Goal: Navigation & Orientation: Find specific page/section

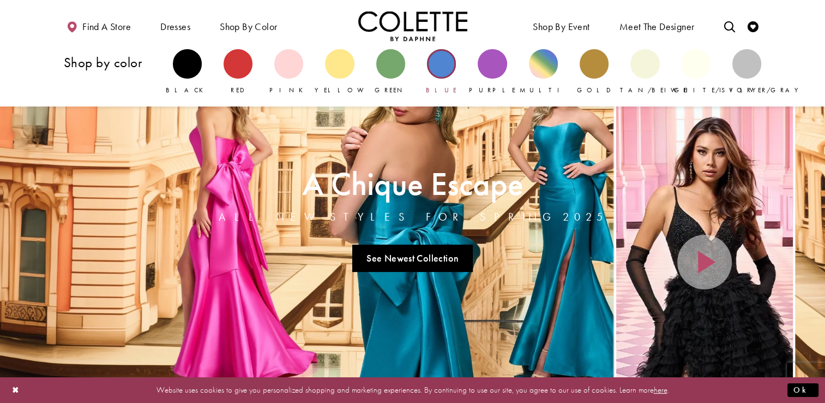
click at [446, 63] on div "Primary block" at bounding box center [441, 63] width 29 height 29
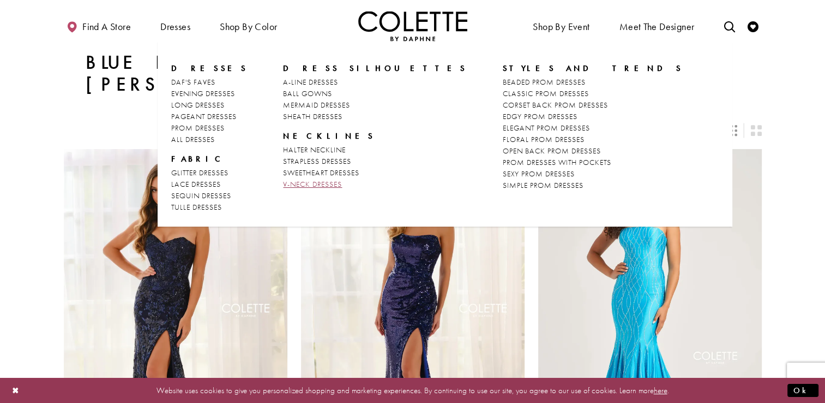
click at [299, 181] on span "V-NECK DRESSES" at bounding box center [312, 184] width 59 height 10
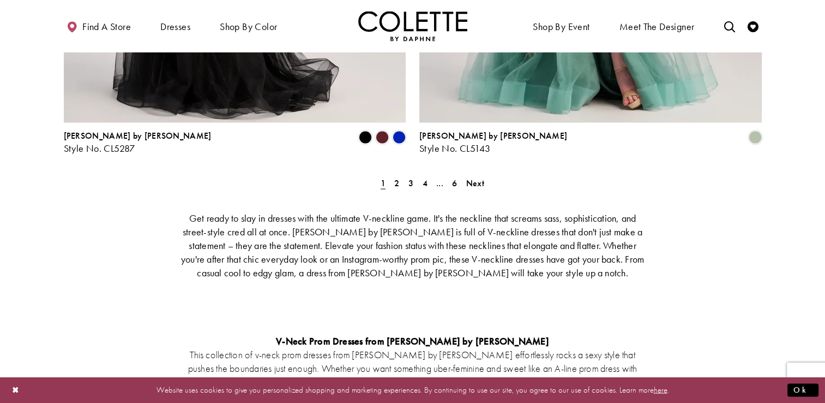
scroll to position [2096, 0]
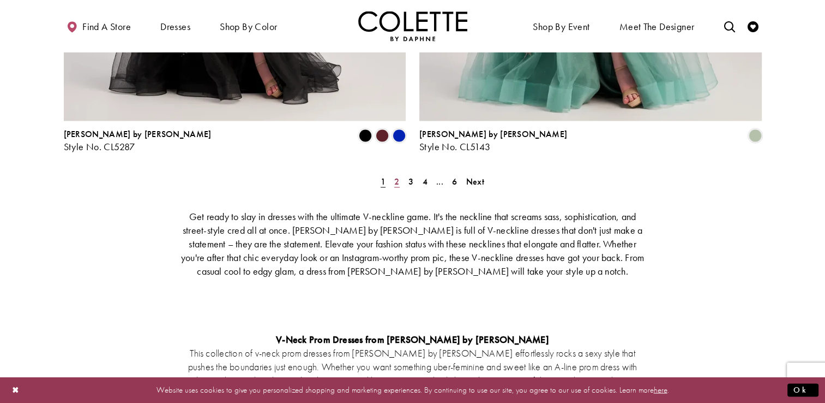
click at [397, 176] on span "2" at bounding box center [396, 181] width 5 height 11
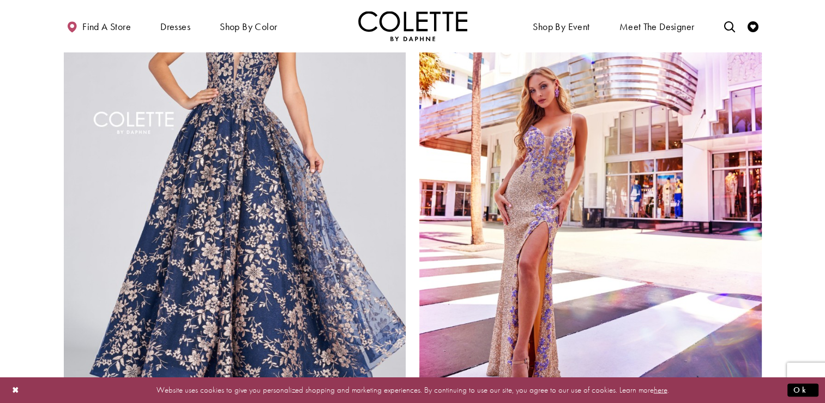
scroll to position [1814, 0]
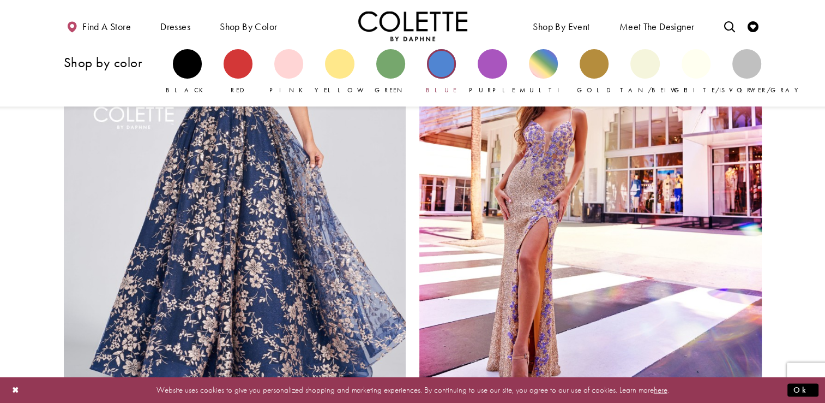
click at [449, 66] on div "Primary block" at bounding box center [441, 63] width 29 height 29
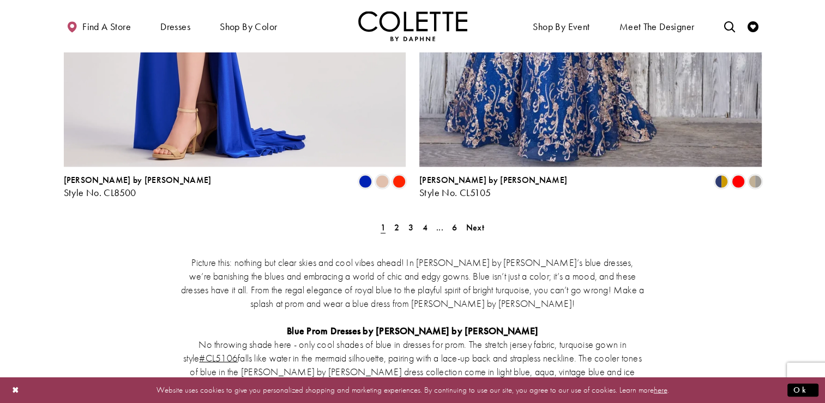
scroll to position [2095, 0]
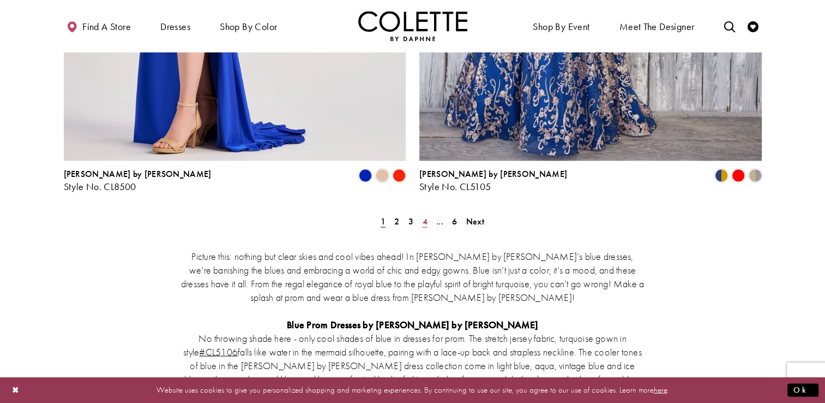
click at [425, 215] on span "4" at bounding box center [424, 220] width 5 height 11
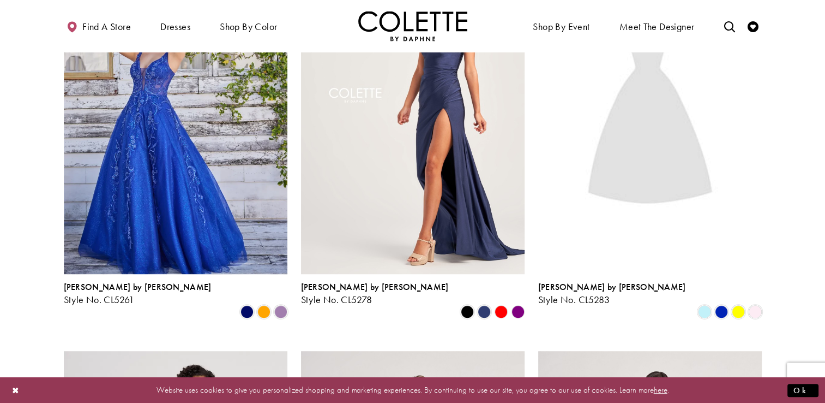
scroll to position [624, 0]
